Goal: Task Accomplishment & Management: Use online tool/utility

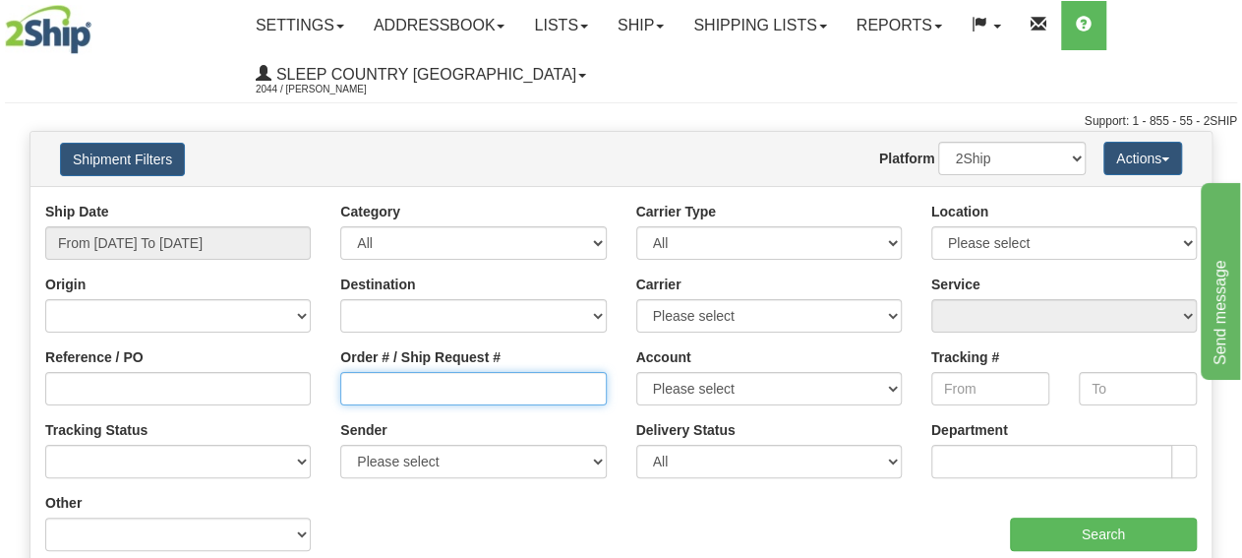
click at [394, 392] on input "Order # / Ship Request #" at bounding box center [473, 388] width 266 height 33
paste input "9000I044303"
type input "9000I044303"
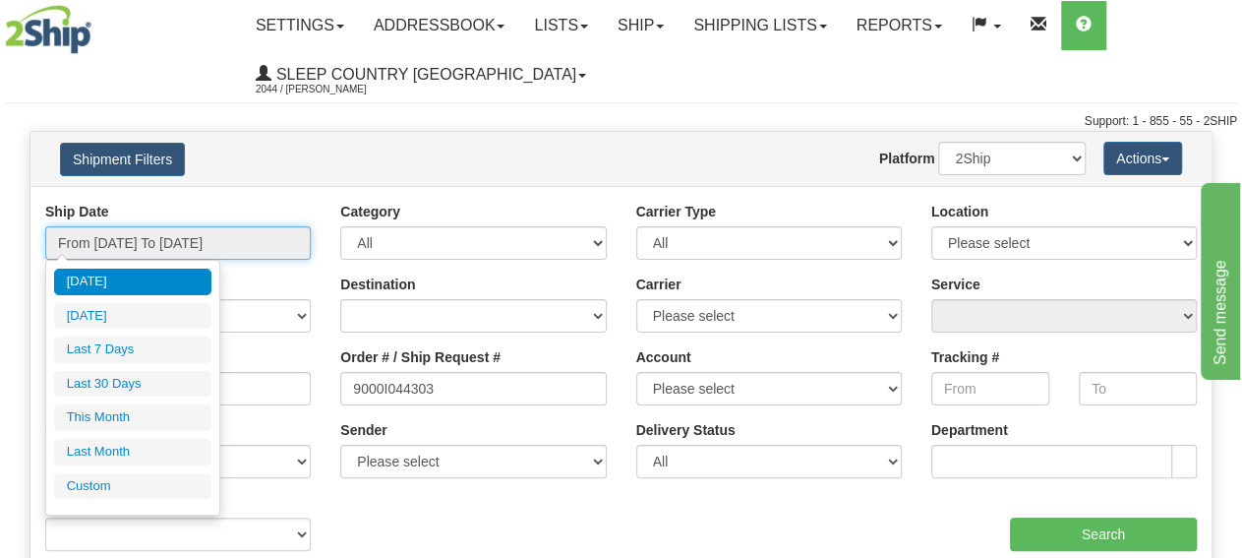
click at [201, 243] on input "From 09/12/2025 To 09/13/2025" at bounding box center [178, 242] width 266 height 33
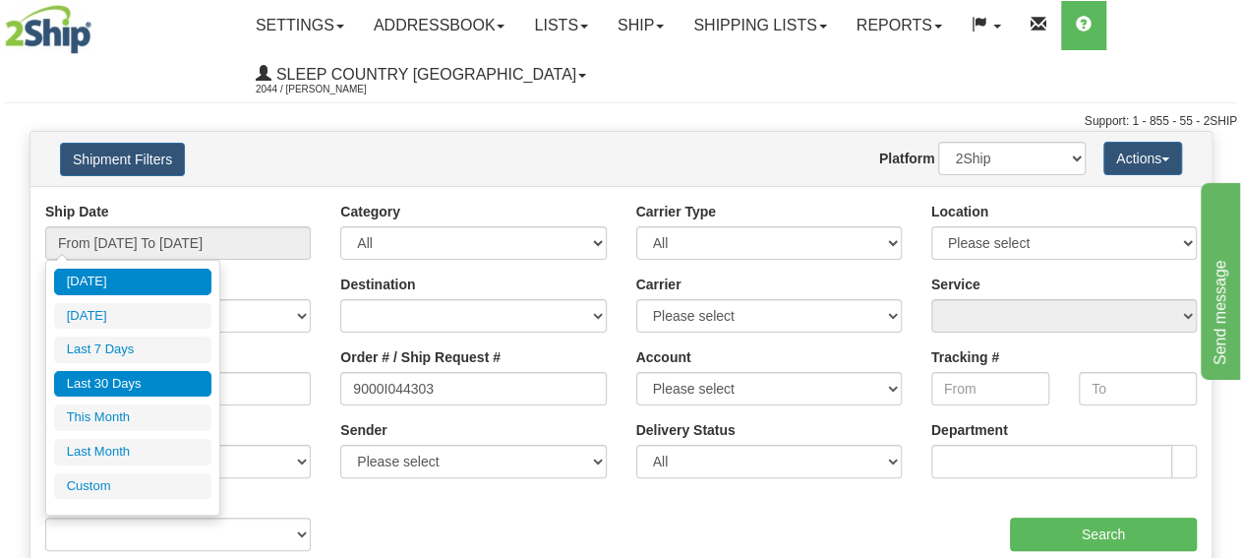
click at [147, 380] on li "Last 30 Days" at bounding box center [132, 384] width 157 height 27
type input "From 08/15/2025 To 09/13/2025"
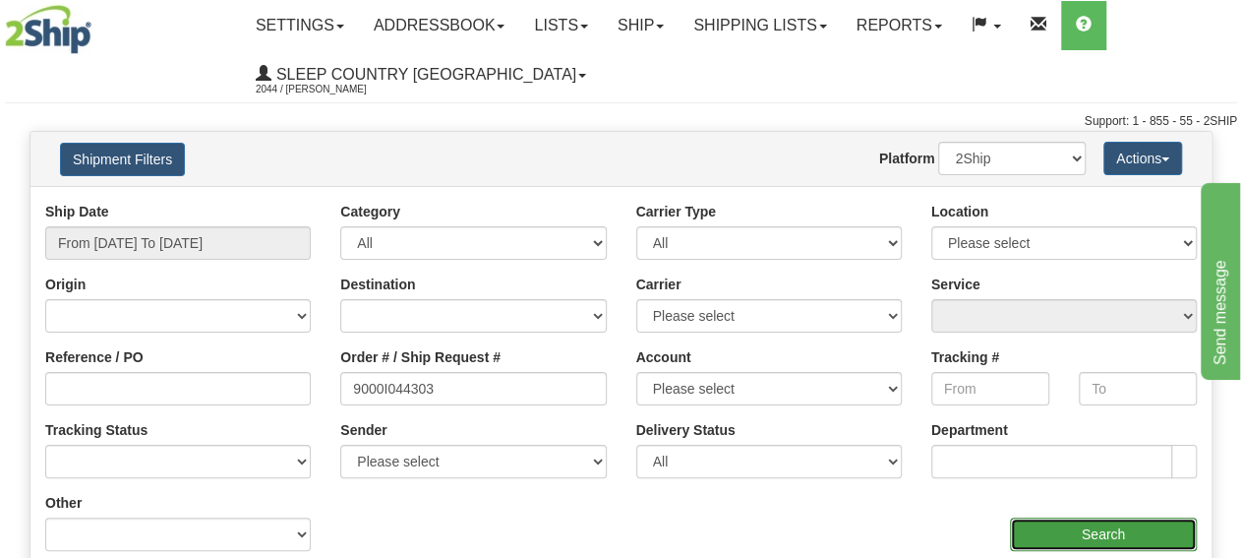
click at [1067, 526] on input "Search" at bounding box center [1103, 533] width 187 height 33
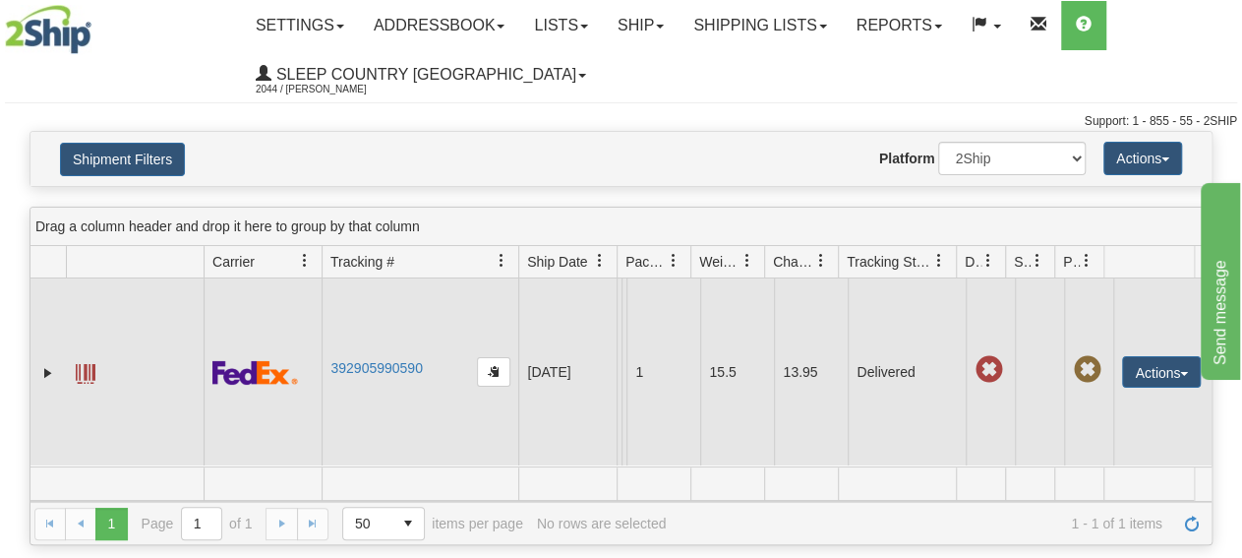
scroll to position [37, 0]
click at [1151, 356] on button "Actions" at bounding box center [1161, 371] width 79 height 31
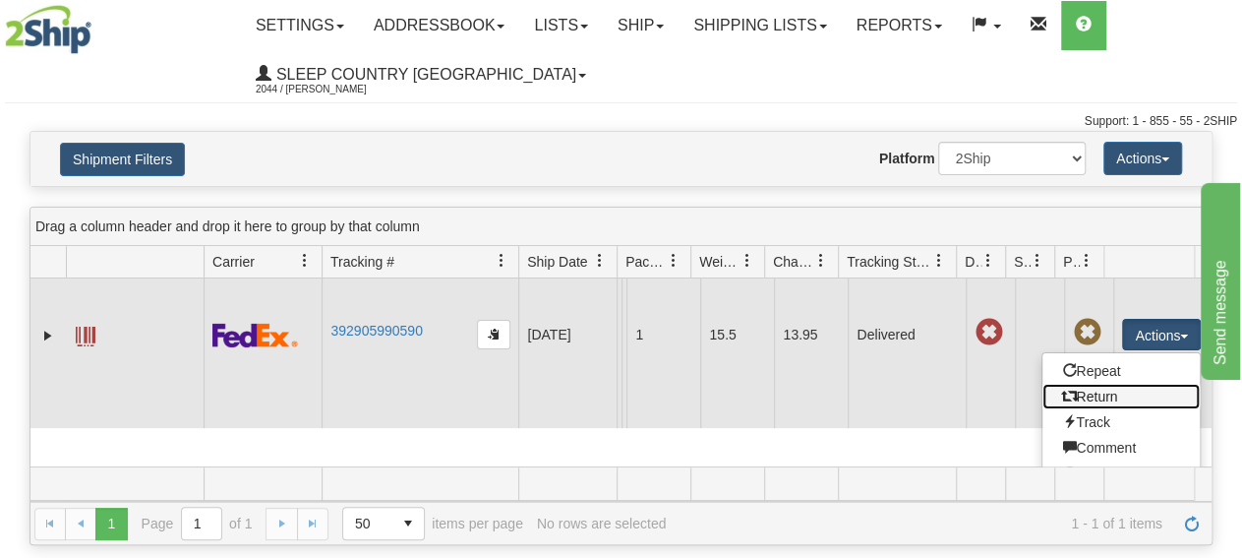
click at [1115, 408] on link "Return" at bounding box center [1121, 397] width 157 height 26
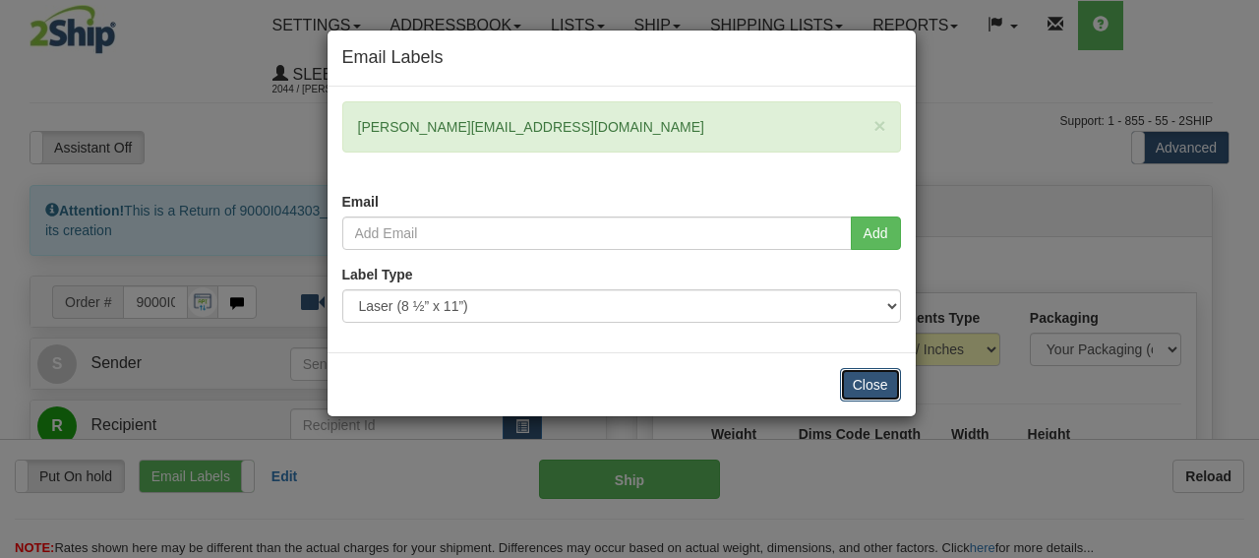
click at [859, 383] on button "Close" at bounding box center [870, 384] width 61 height 33
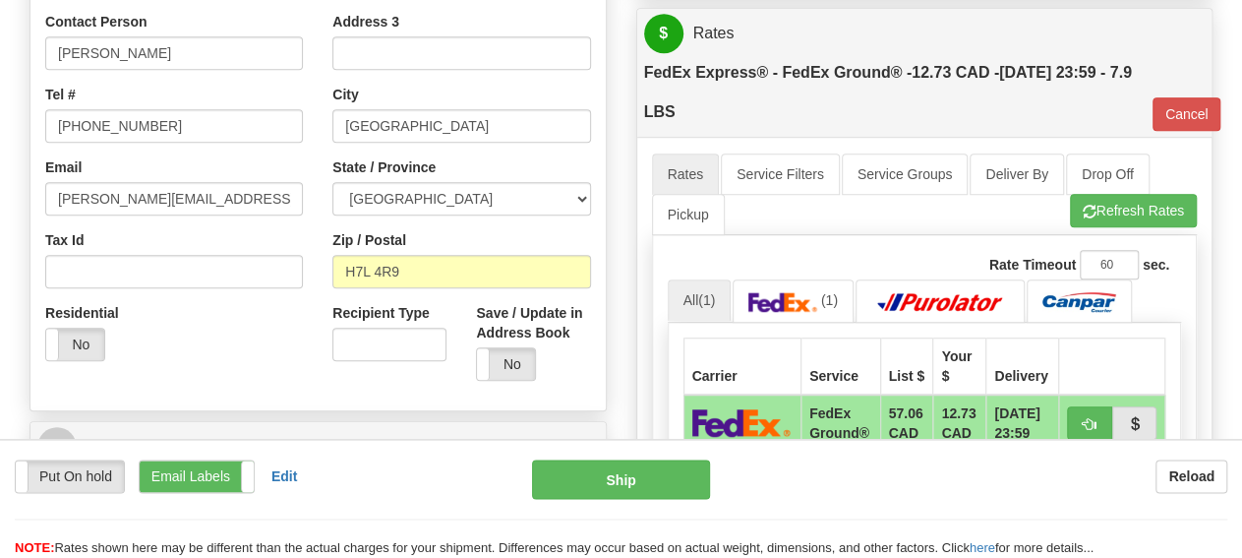
scroll to position [716, 0]
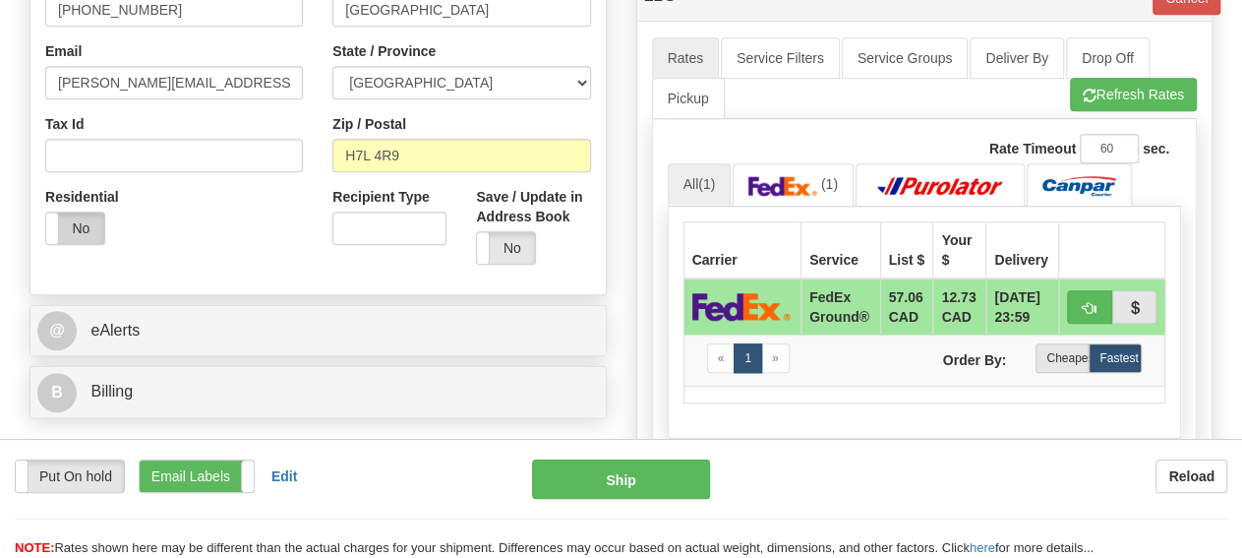
click at [71, 233] on label "No" at bounding box center [75, 227] width 58 height 31
type input "92"
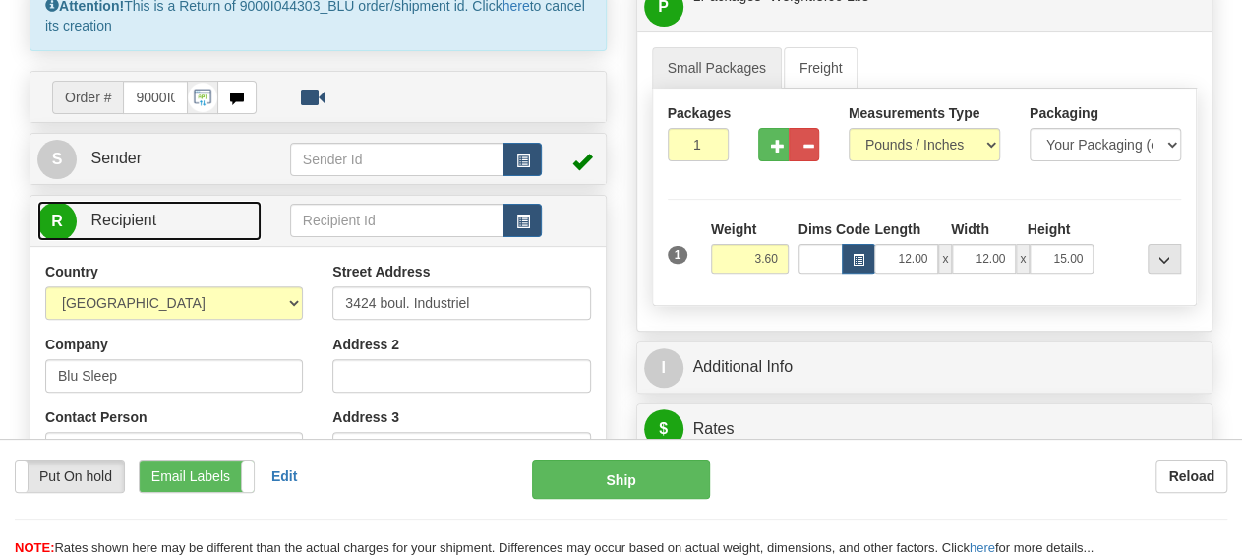
click at [145, 201] on link "R Recipient" at bounding box center [149, 221] width 224 height 40
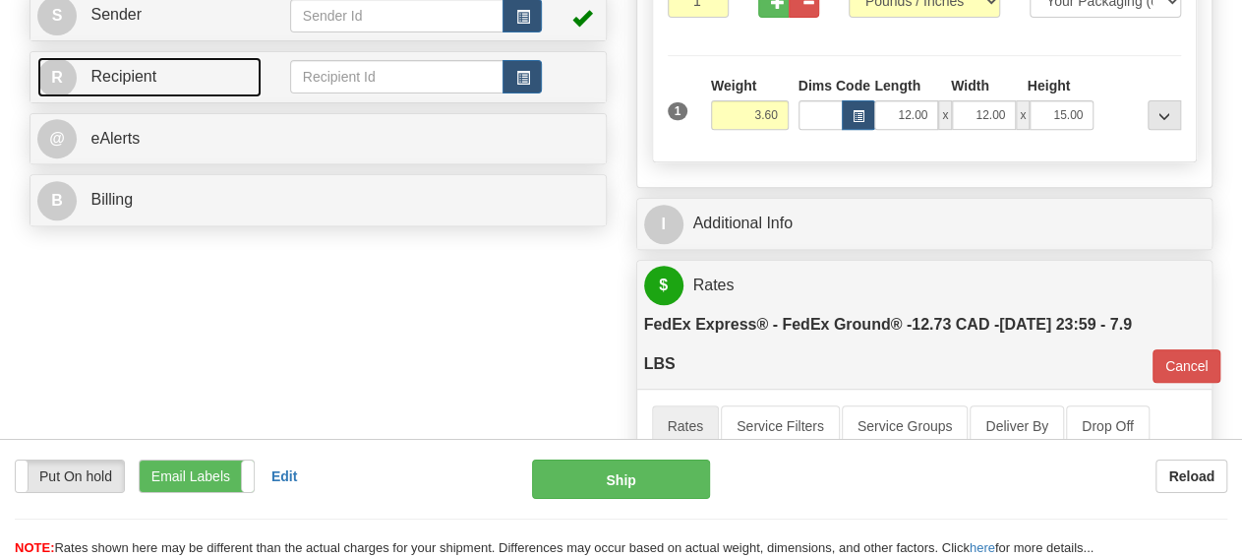
scroll to position [307, 0]
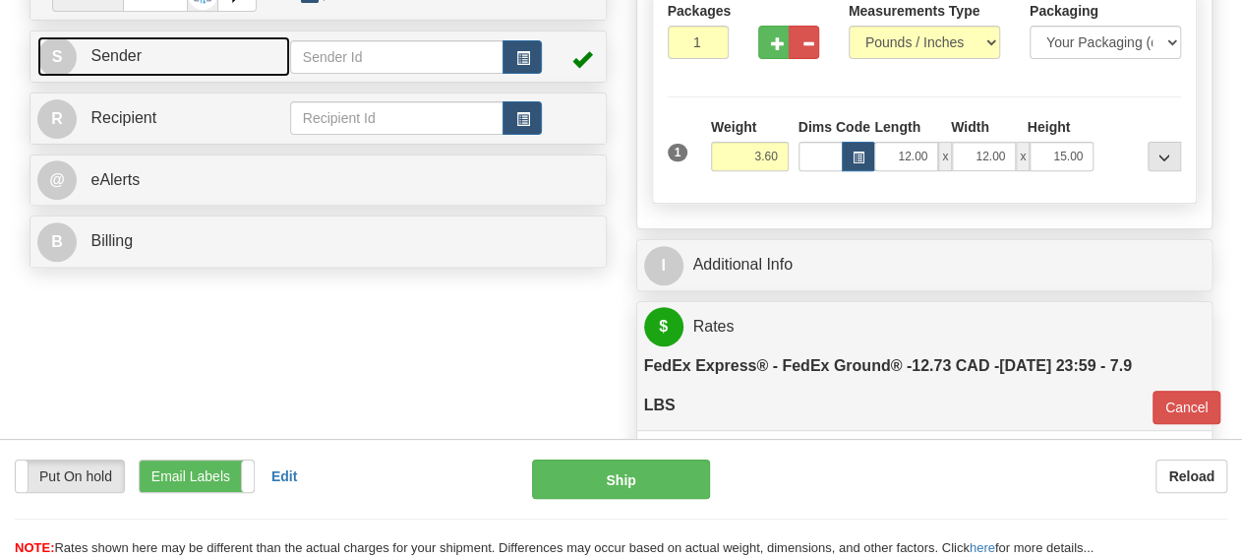
click at [145, 57] on link "S Sender" at bounding box center [163, 56] width 253 height 40
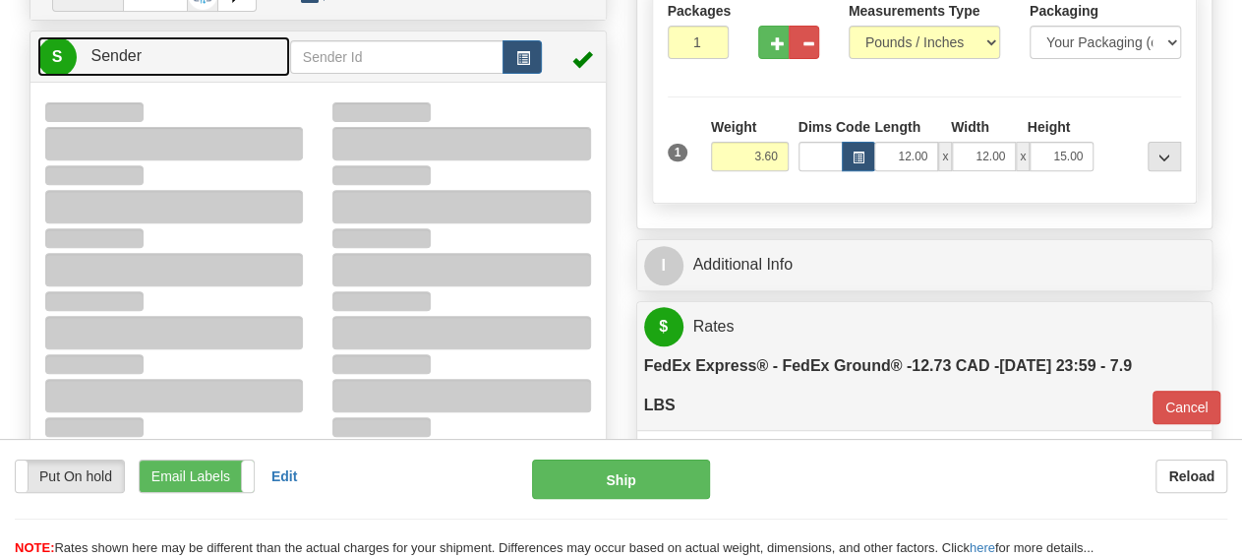
type input "11:33"
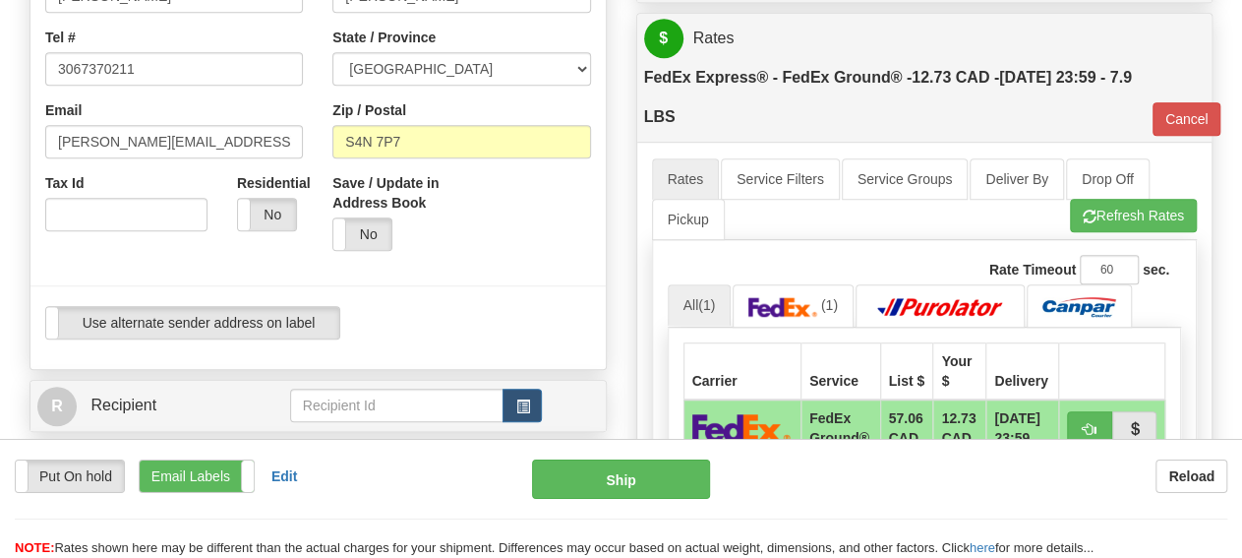
scroll to position [614, 0]
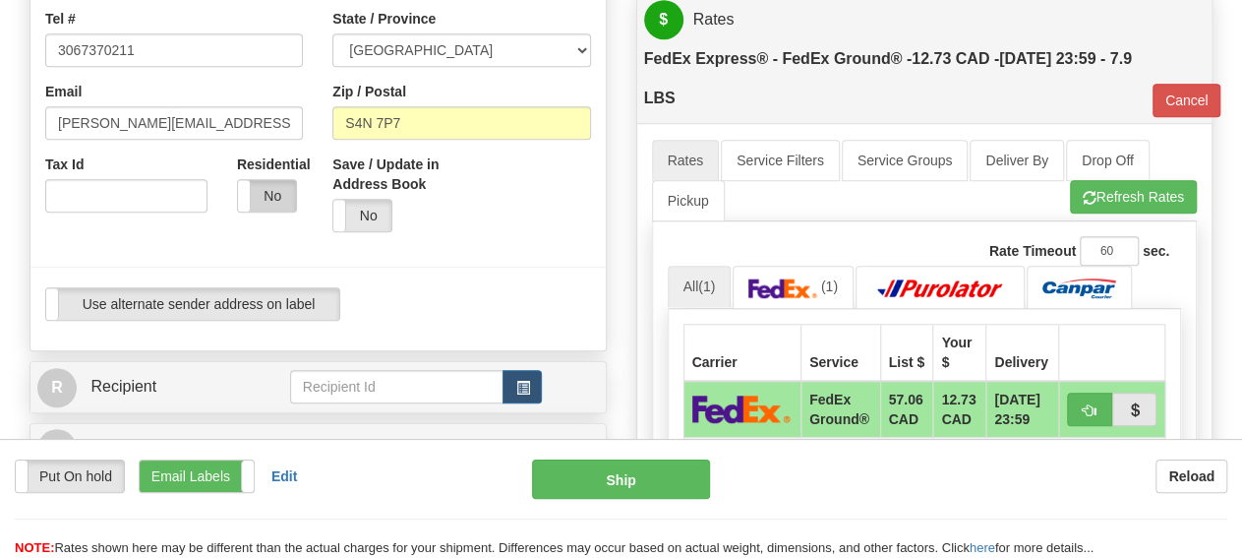
click at [261, 196] on label "No" at bounding box center [267, 195] width 58 height 31
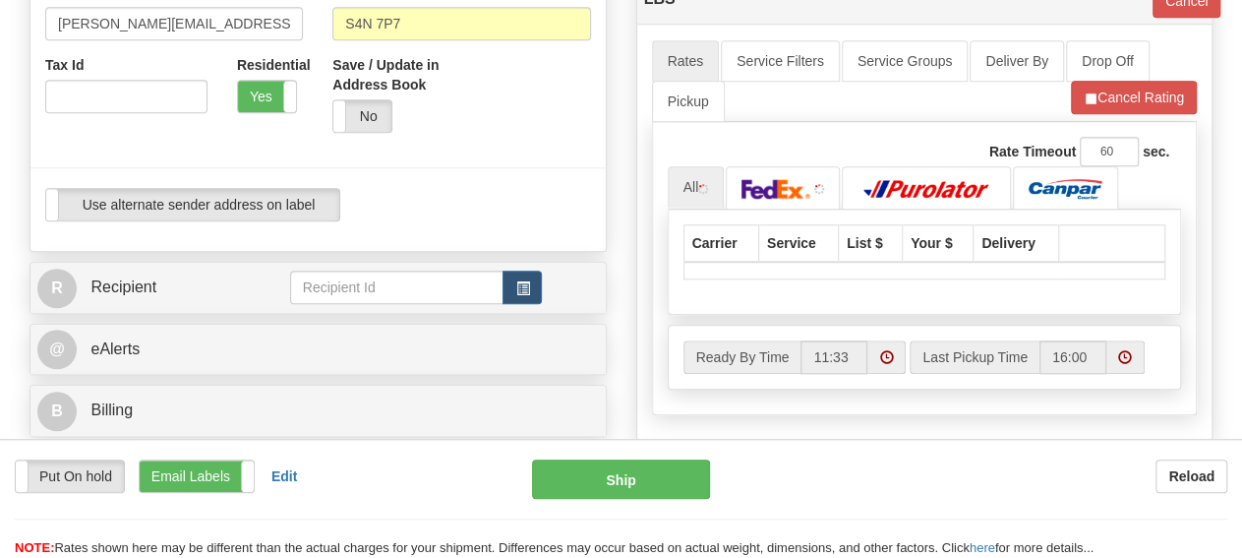
scroll to position [818, 0]
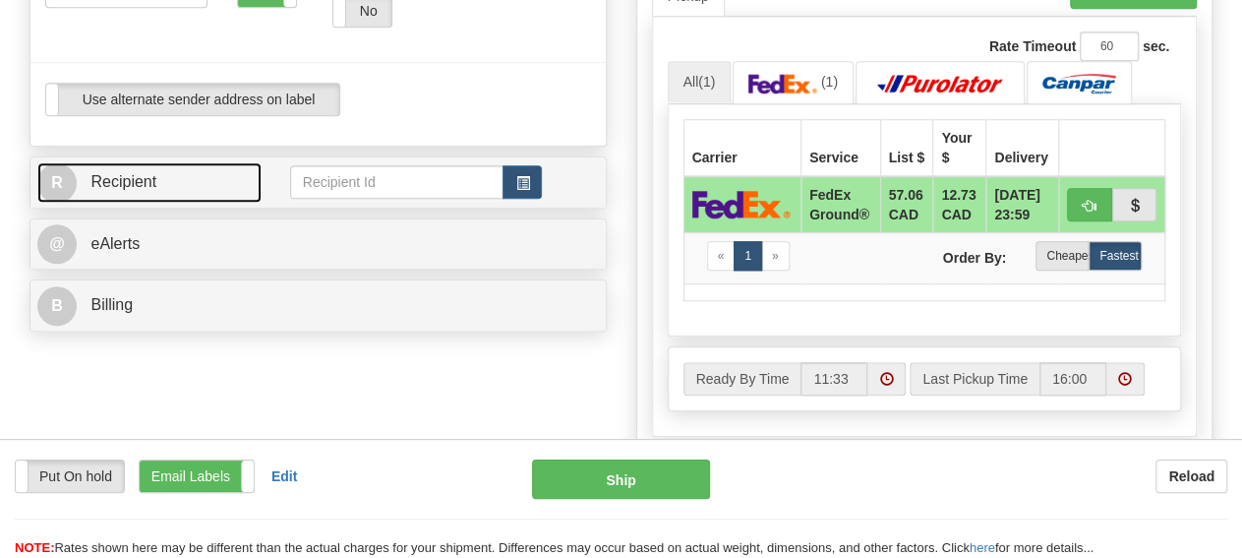
click at [184, 190] on link "R Recipient" at bounding box center [149, 182] width 224 height 40
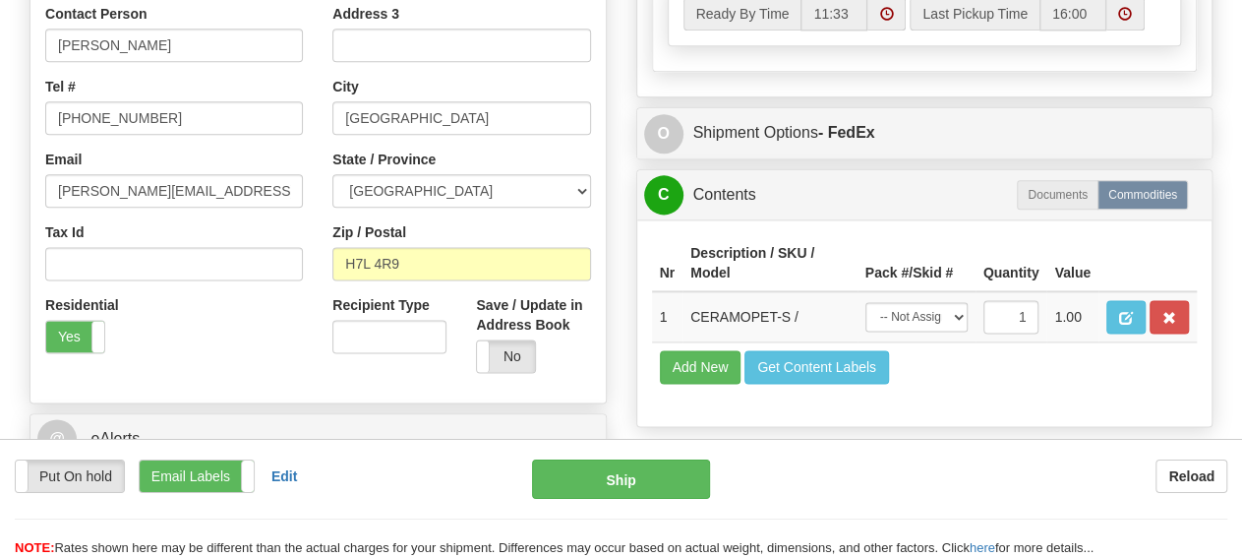
scroll to position [1228, 0]
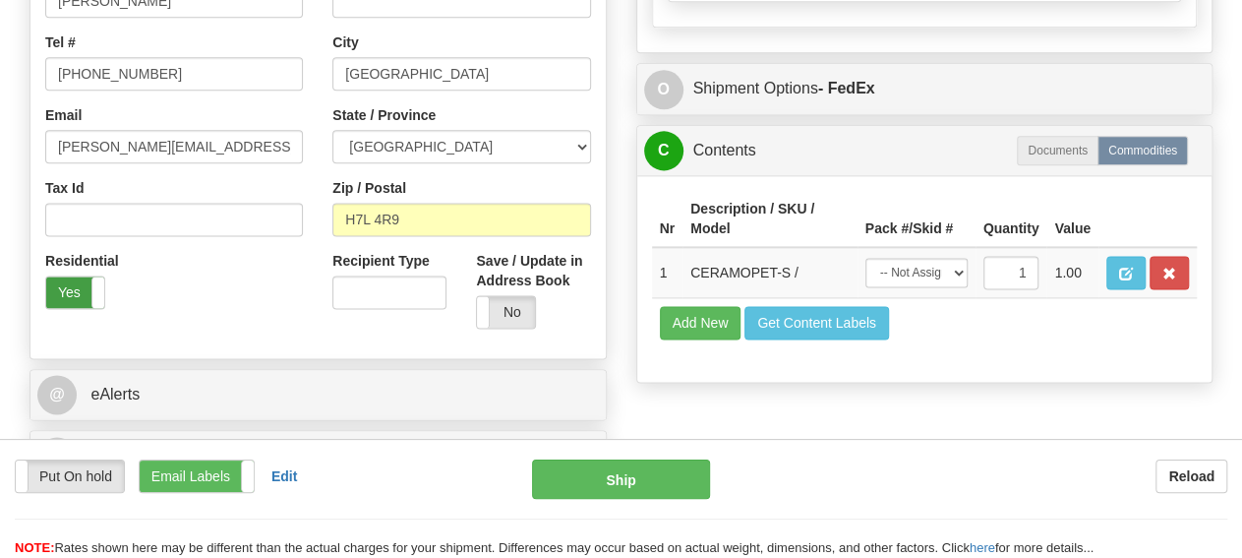
click at [89, 289] on label "Yes" at bounding box center [75, 291] width 58 height 31
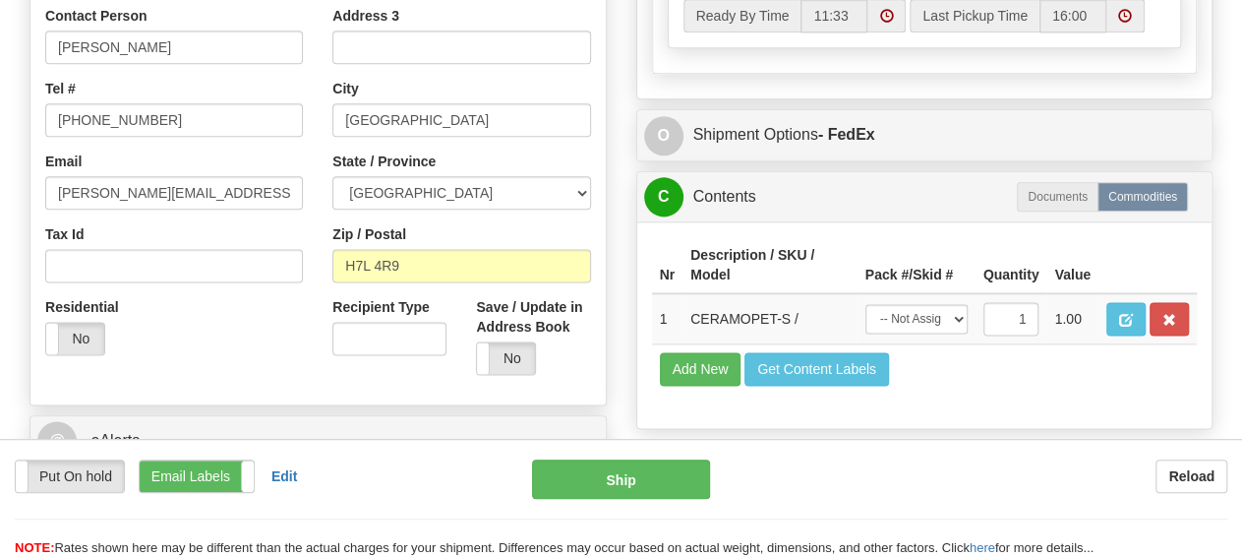
type input "92"
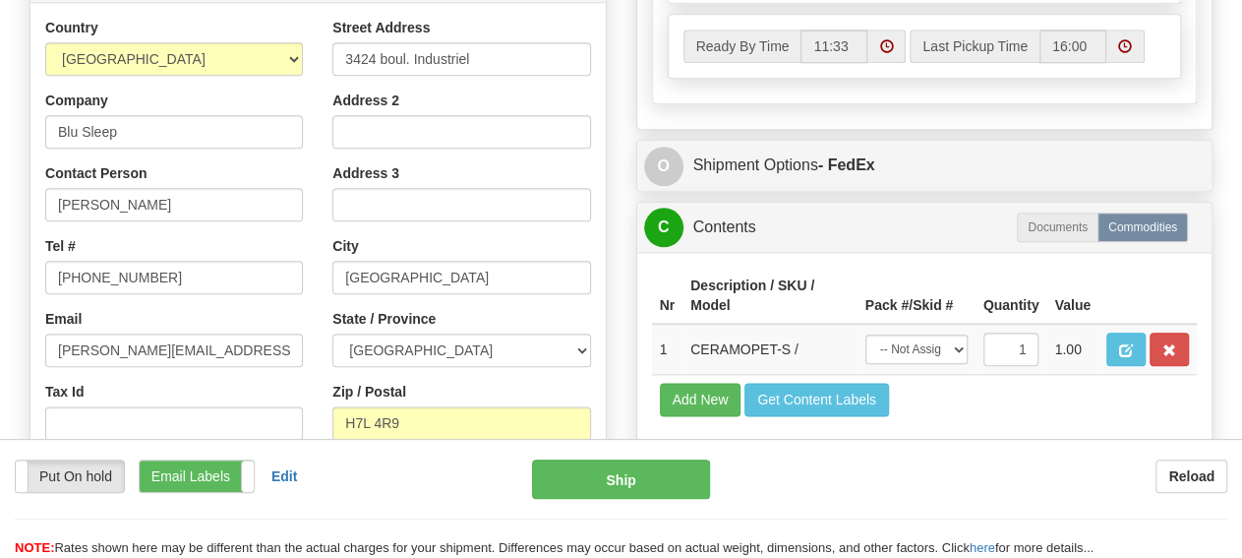
scroll to position [1023, 0]
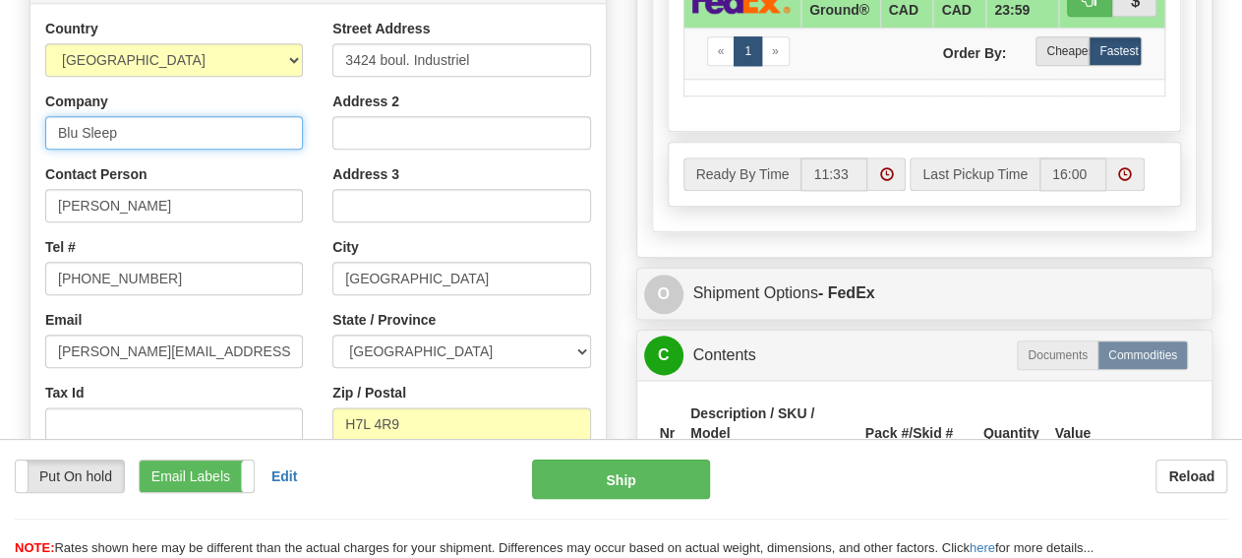
type input "sleep country"
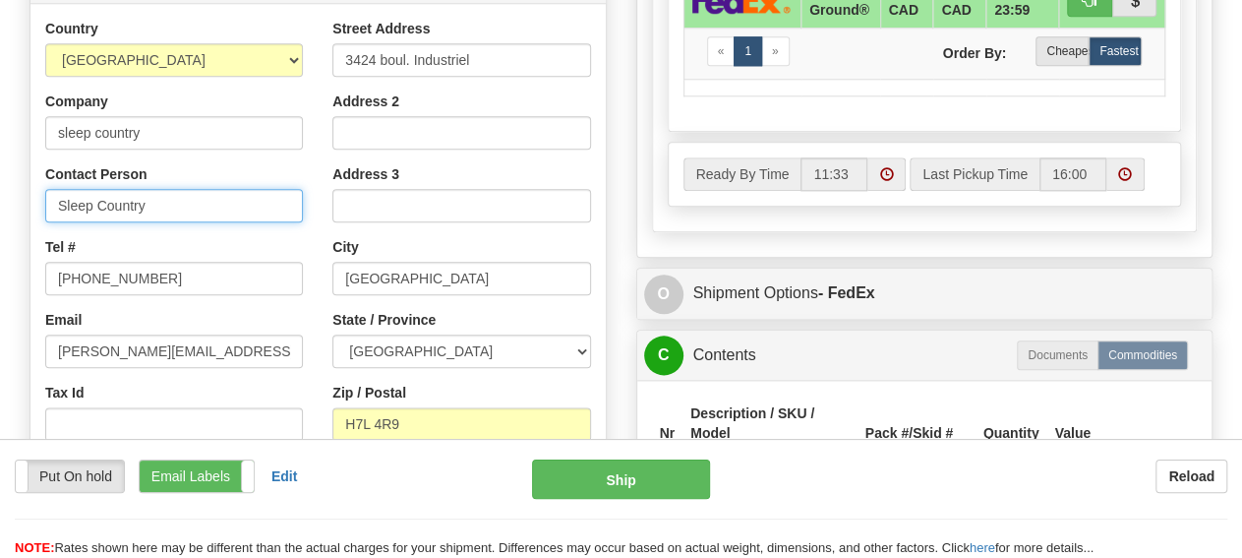
type input "Sleep Country"
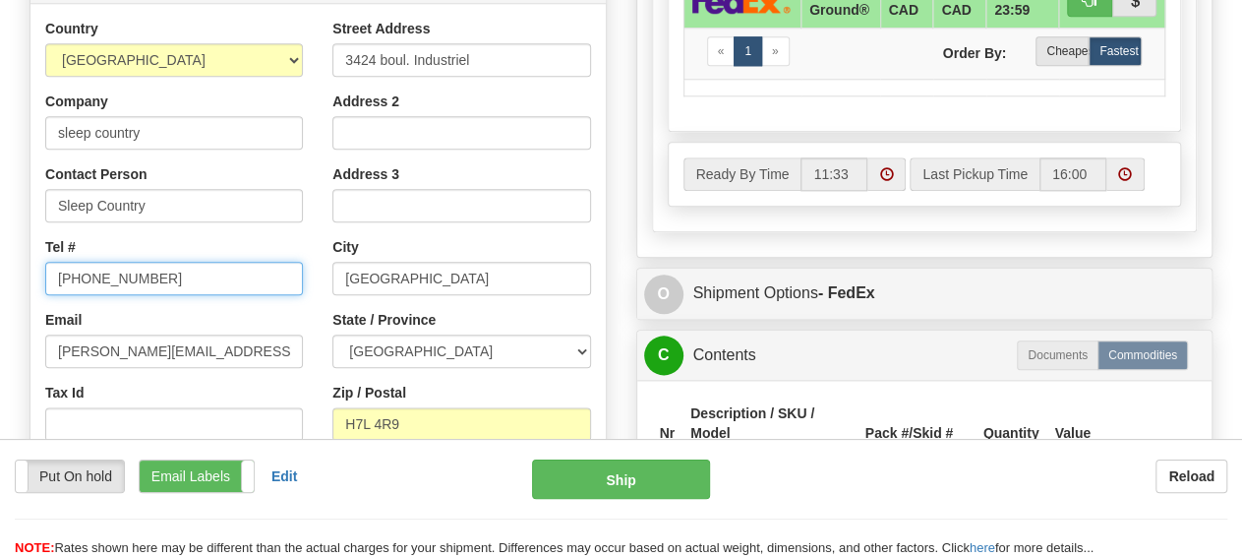
drag, startPoint x: 203, startPoint y: 280, endPoint x: 0, endPoint y: 237, distance: 207.2
click at [45, 262] on input "450-661-1656" at bounding box center [174, 278] width 258 height 33
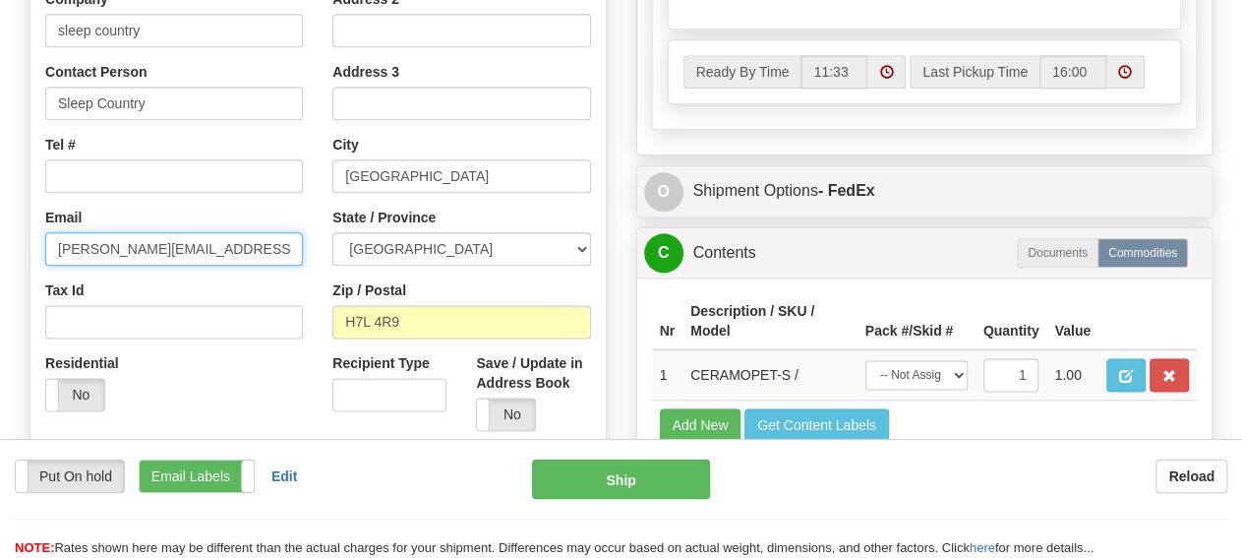
drag, startPoint x: 231, startPoint y: 245, endPoint x: 14, endPoint y: 216, distance: 219.2
click at [45, 232] on input "Dina@myblusleep.com" at bounding box center [174, 248] width 258 height 33
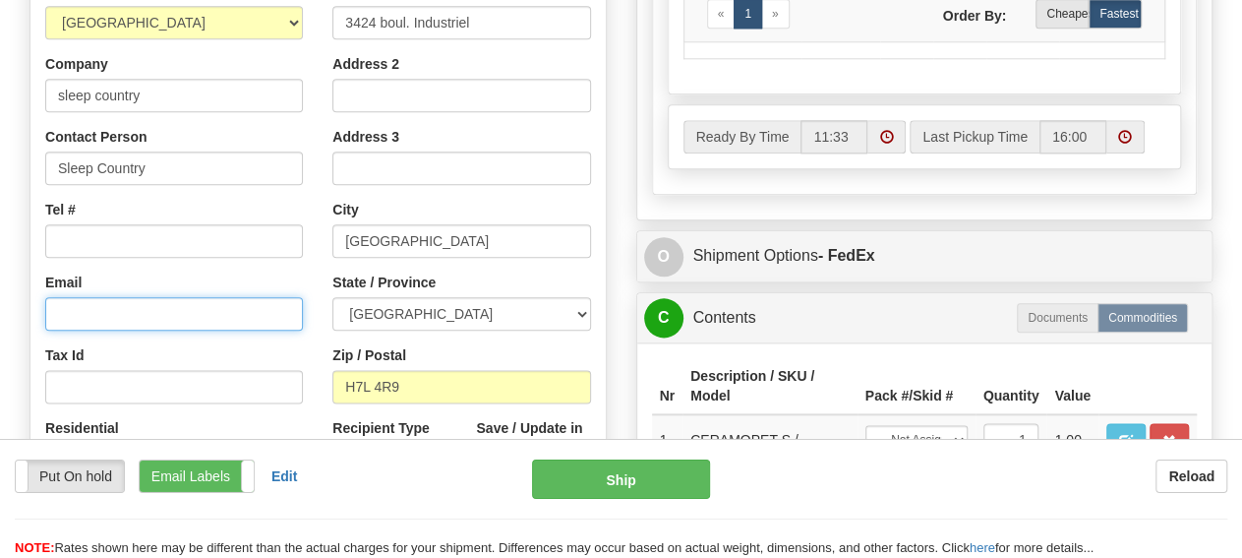
scroll to position [1023, 0]
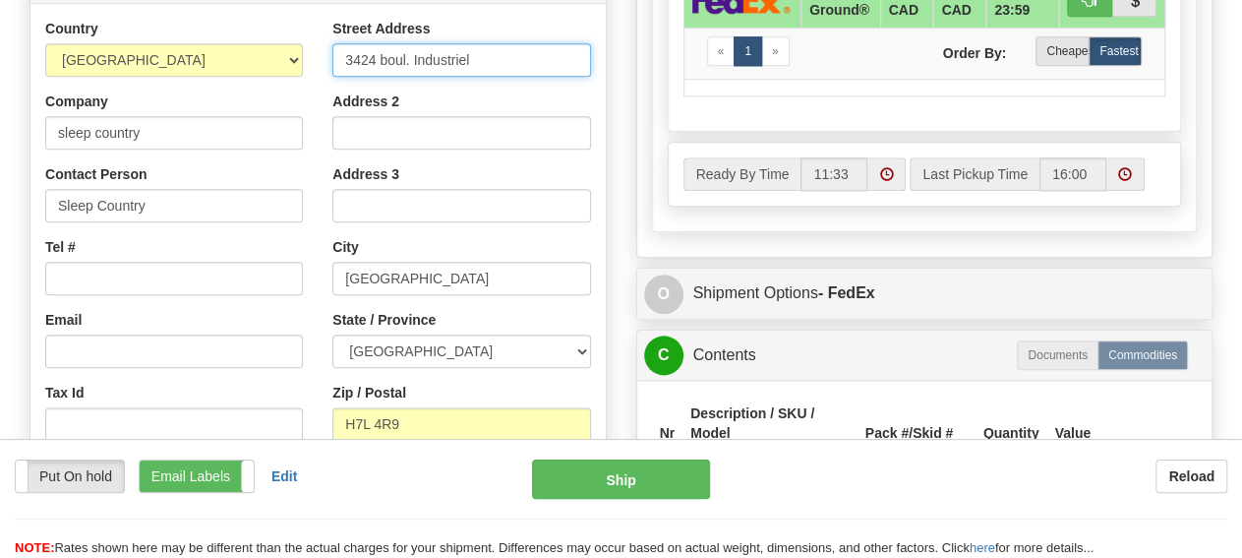
drag, startPoint x: 501, startPoint y: 52, endPoint x: 170, endPoint y: 52, distance: 330.5
click at [332, 52] on input "3424 boul. Industriel" at bounding box center [461, 59] width 258 height 33
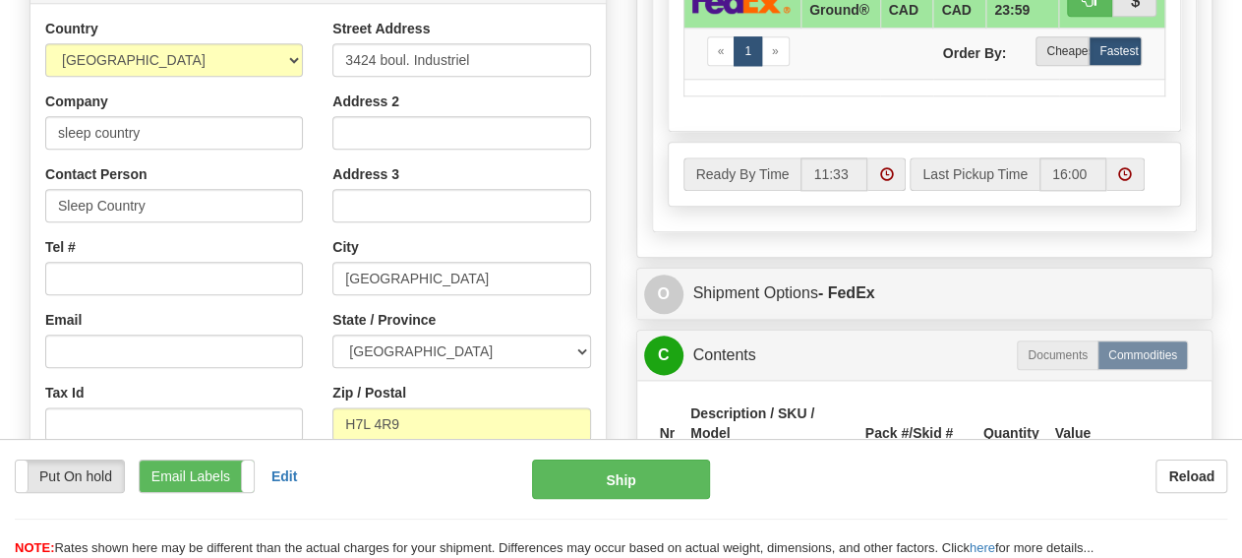
drag, startPoint x: 546, startPoint y: 310, endPoint x: 557, endPoint y: 137, distance: 173.5
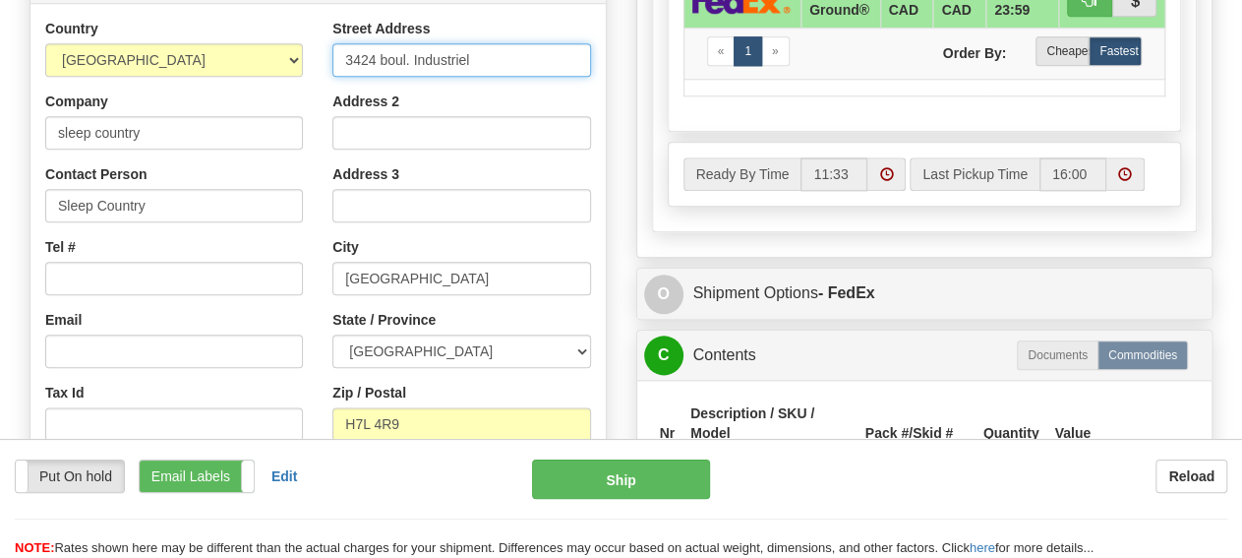
drag, startPoint x: 496, startPoint y: 47, endPoint x: 215, endPoint y: 54, distance: 280.4
click at [332, 54] on input "3424 boul. Industriel" at bounding box center [461, 59] width 258 height 33
paste input "520 COLLEGE ST EAST"
type input "520 COLLEGE ST EAST"
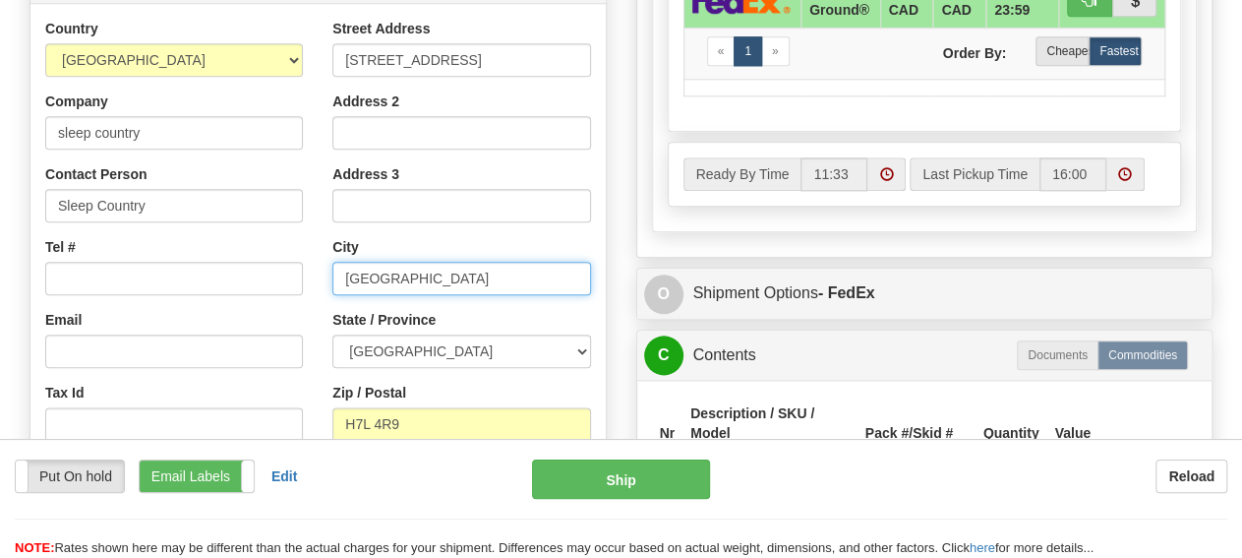
drag, startPoint x: 417, startPoint y: 281, endPoint x: 173, endPoint y: 252, distance: 245.7
click at [332, 262] on input "Laval" at bounding box center [461, 278] width 258 height 33
type input "belleville"
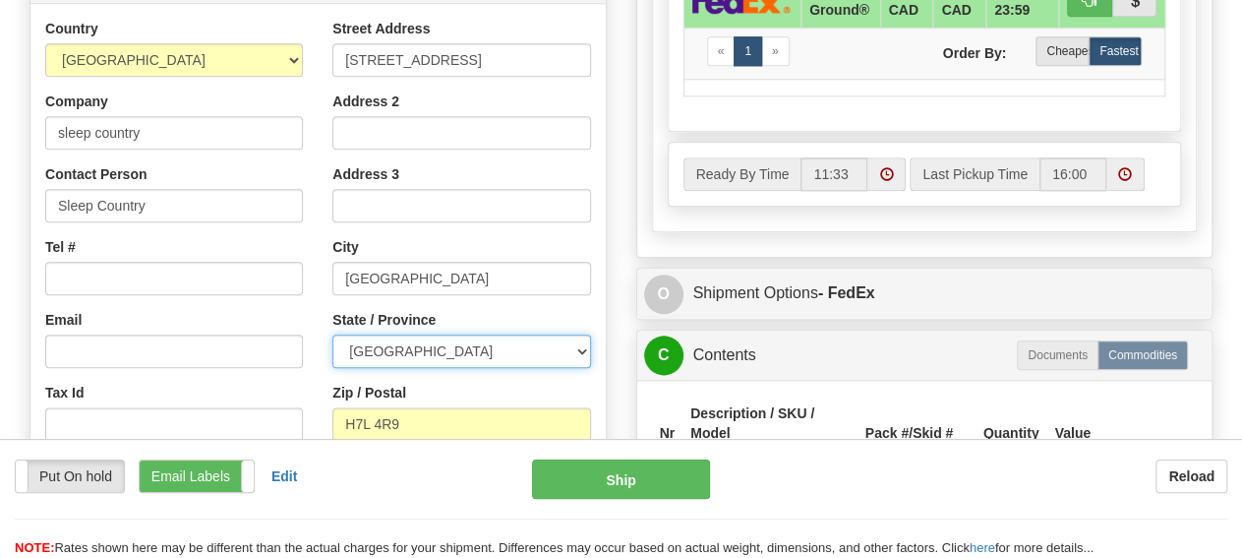
select select "ON"
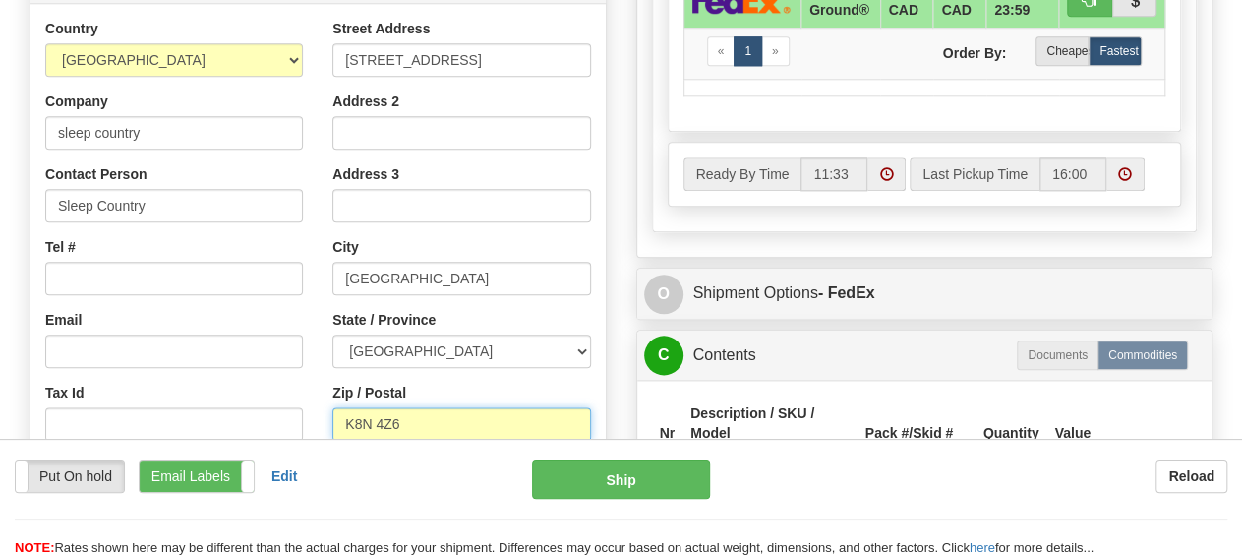
type input "K8N 4Z6"
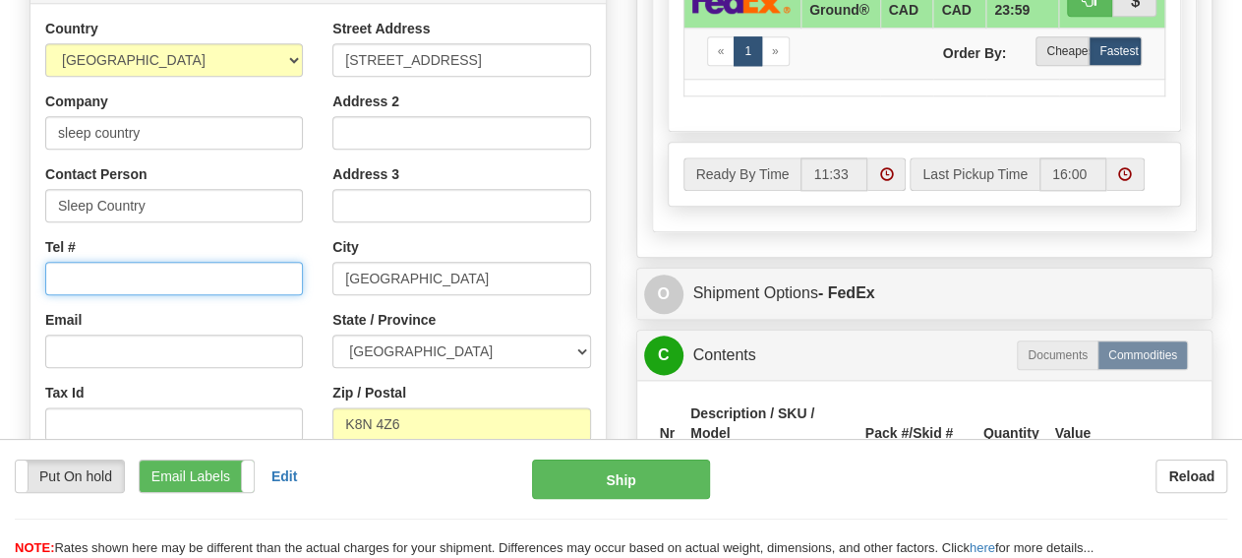
click at [152, 279] on input "Tel #" at bounding box center [174, 278] width 258 height 33
type input "92"
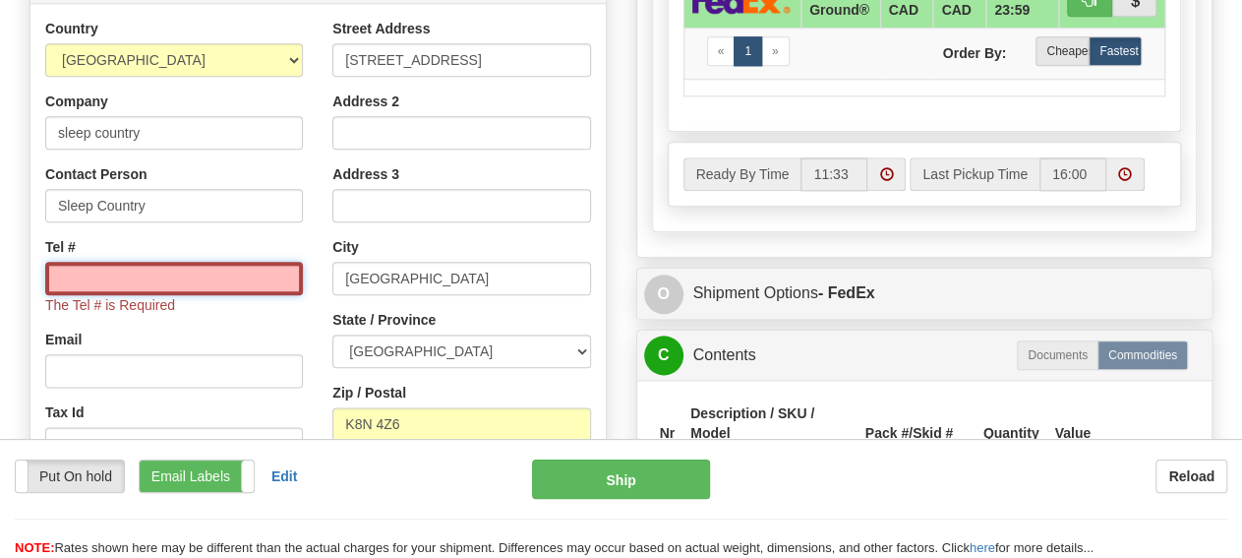
paste input "1-888-753-3788"
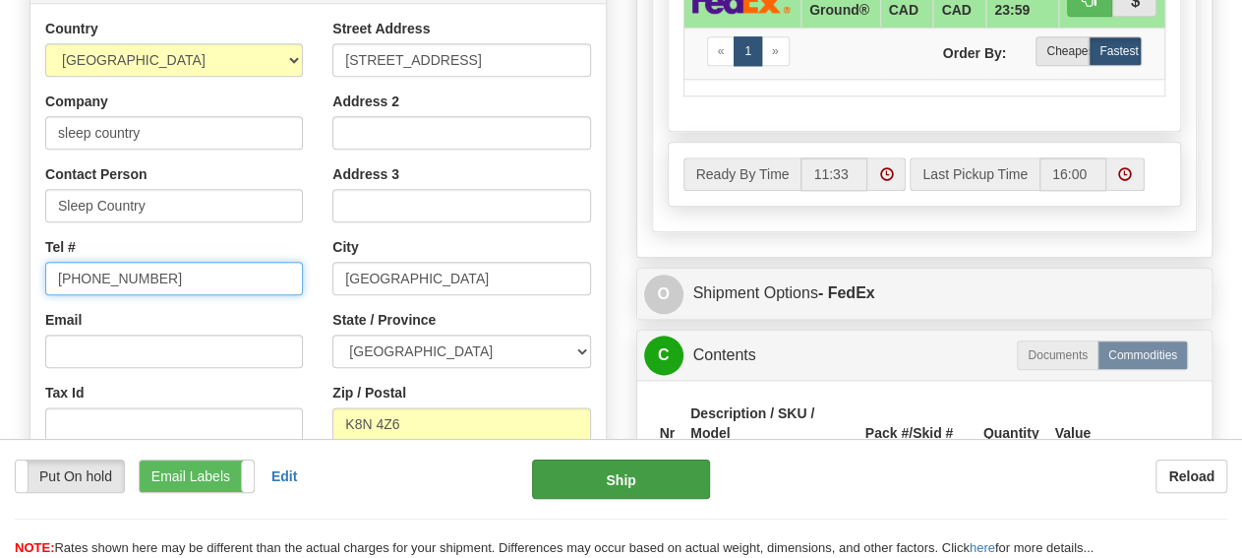
type input "1-888-753-3788"
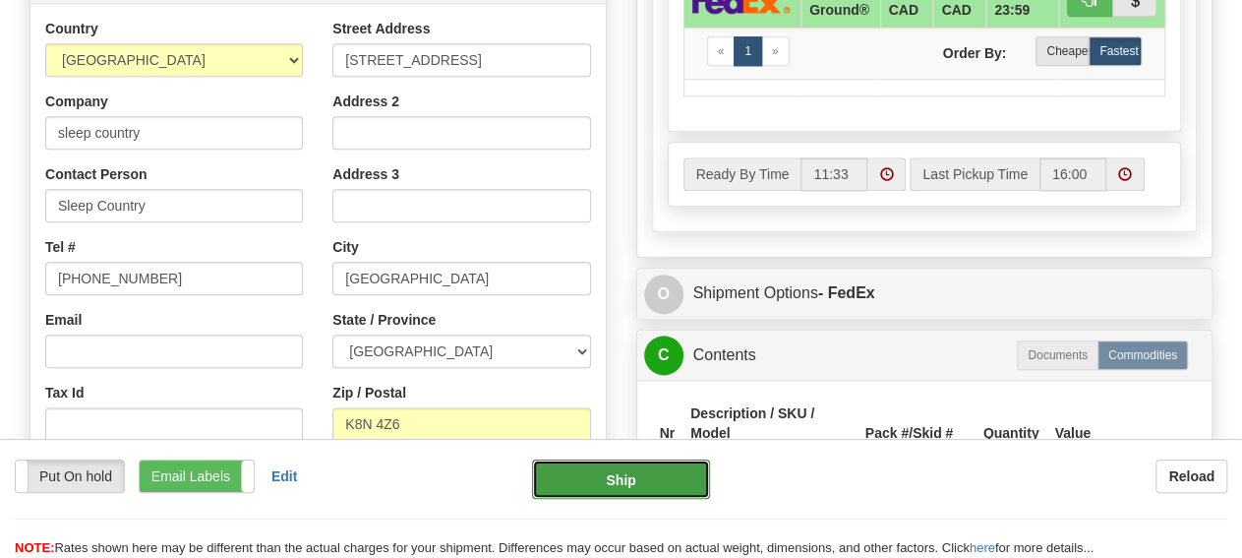
click at [615, 483] on button "Ship" at bounding box center [621, 478] width 178 height 39
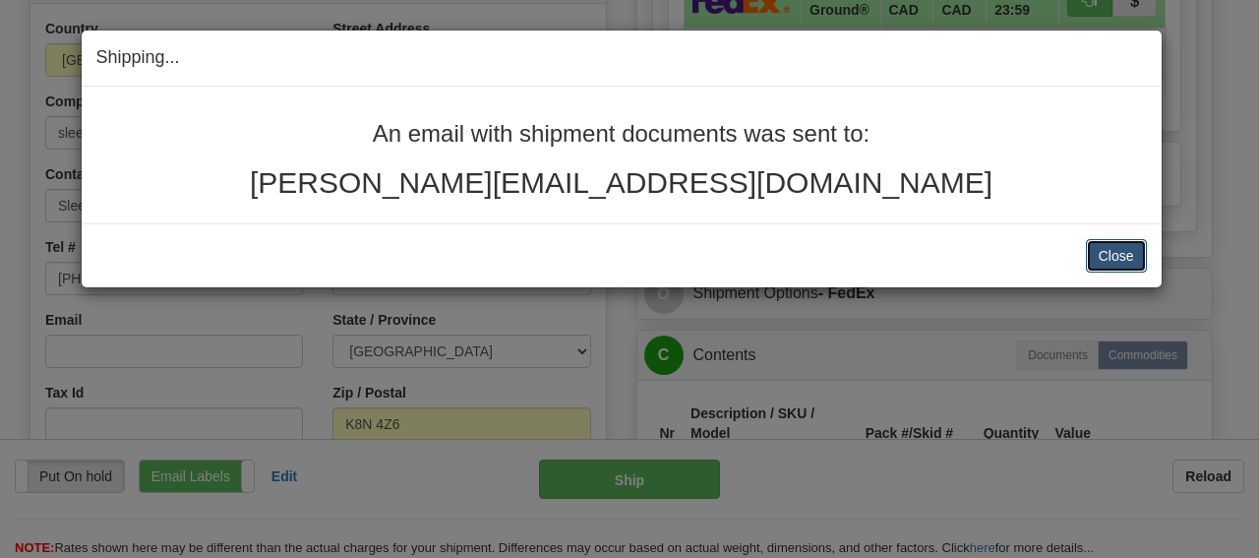
click at [1099, 257] on button "Close" at bounding box center [1116, 255] width 61 height 33
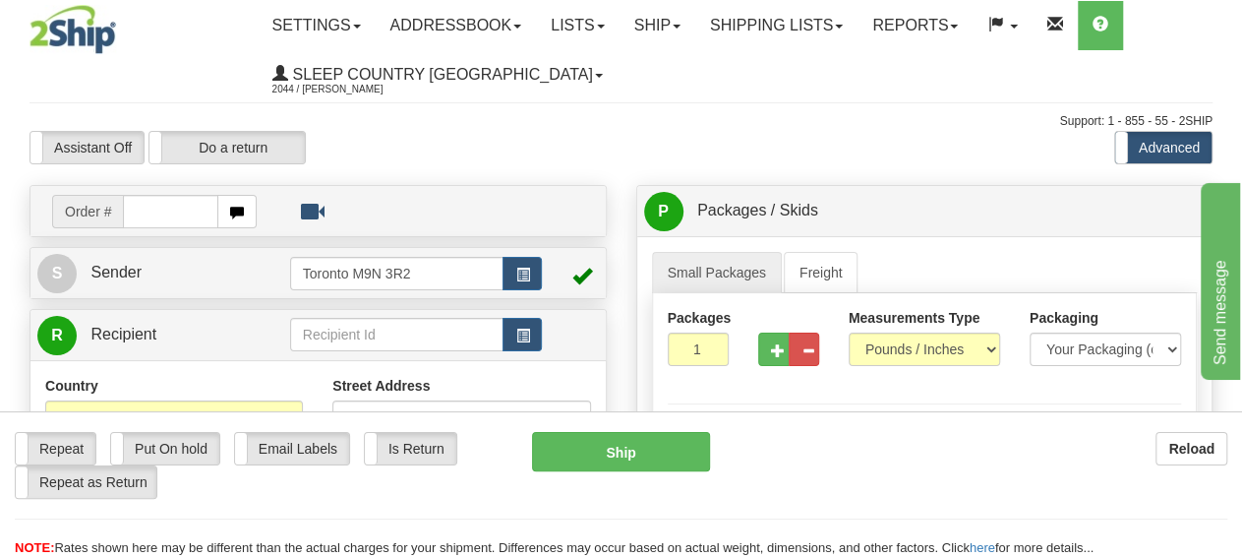
click at [625, 137] on div "Assistant On Assistant Off Do a return Do a return Previous Next Standard Advan…" at bounding box center [621, 147] width 1213 height 33
click at [619, 433] on div "Repeat Repeat Put On hold Put On hold Print Order Slip Print Order Slip Email L…" at bounding box center [621, 484] width 1242 height 147
click at [88, 44] on img at bounding box center [73, 29] width 87 height 49
click at [95, 36] on img at bounding box center [73, 29] width 87 height 49
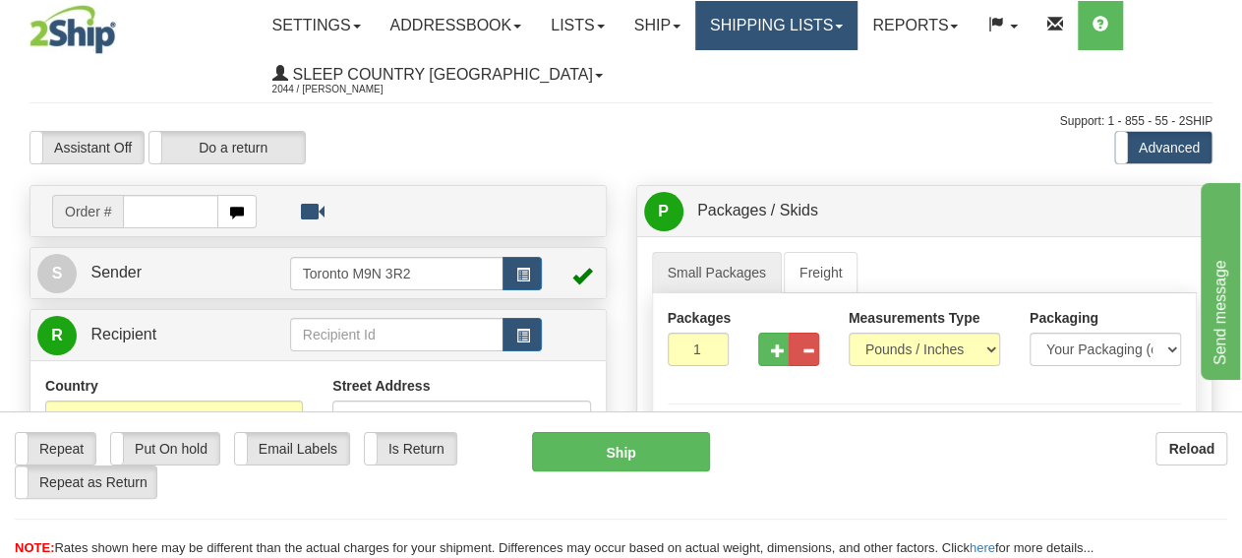
click at [772, 23] on link "Shipping lists" at bounding box center [776, 25] width 162 height 49
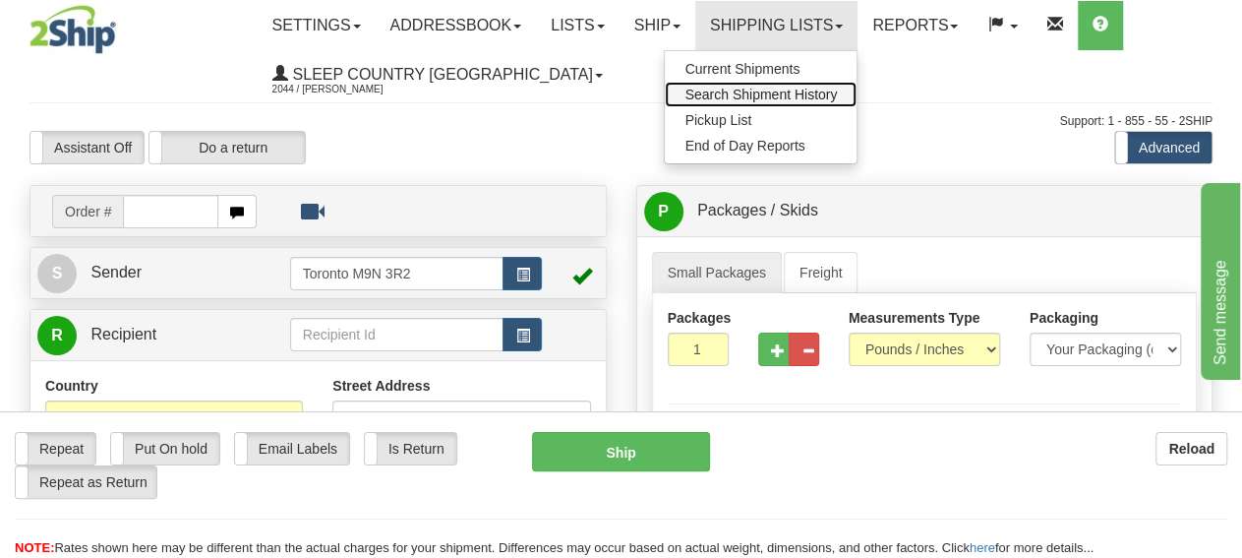
click at [758, 88] on span "Search Shipment History" at bounding box center [761, 95] width 152 height 16
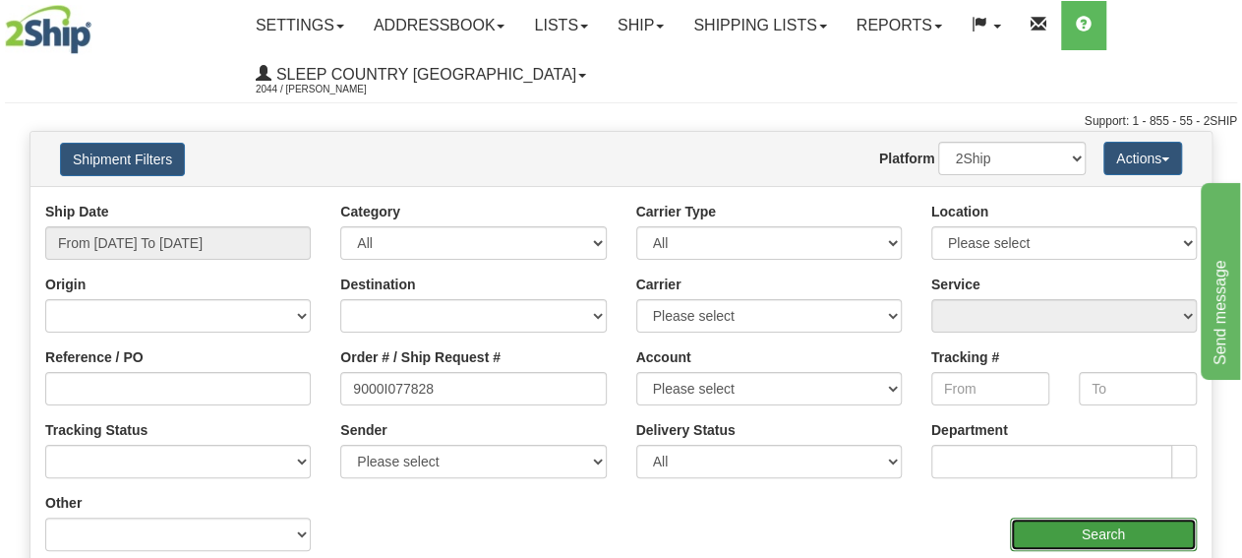
click at [1093, 533] on input "Search" at bounding box center [1103, 533] width 187 height 33
